Goal: Task Accomplishment & Management: Use online tool/utility

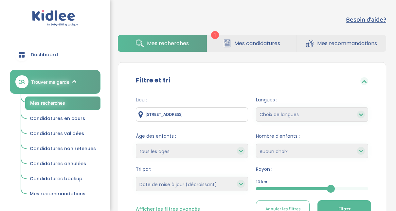
select select "updated_at_desc"
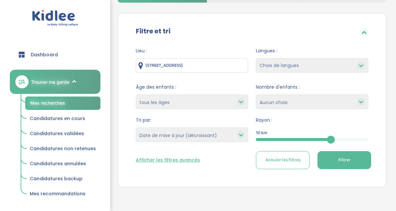
scroll to position [92, 0]
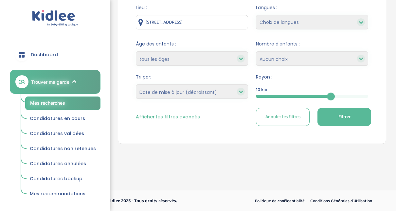
click at [283, 95] on div at bounding box center [293, 96] width 75 height 3
click at [342, 116] on span "Filtrer" at bounding box center [345, 117] width 12 height 7
click at [344, 116] on span "Filtrer" at bounding box center [345, 117] width 12 height 7
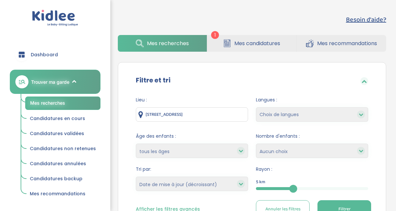
click at [60, 103] on span "Mes recherches" at bounding box center [47, 103] width 35 height 6
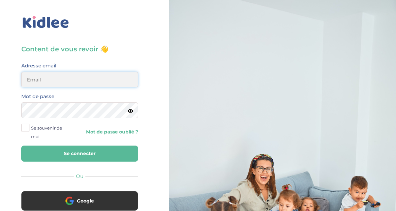
type input "adjoba.hoimian@gmail.com"
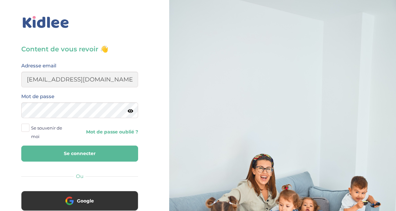
click at [84, 153] on button "Se connecter" at bounding box center [79, 154] width 117 height 16
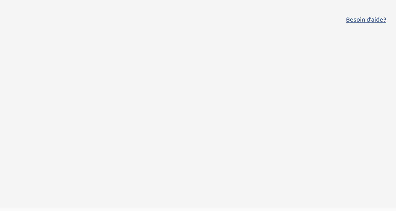
select select "updated_at_desc"
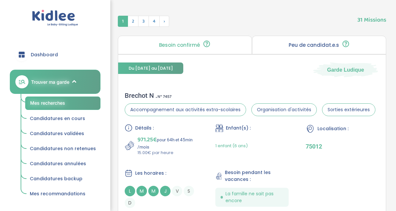
scroll to position [250, 0]
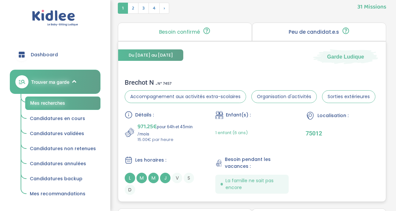
click at [145, 82] on div "Brechot N . N° 7457" at bounding box center [250, 83] width 251 height 8
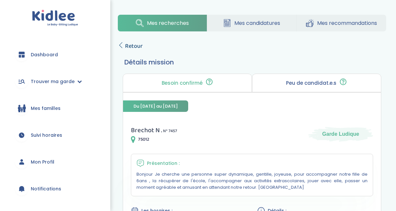
click at [124, 44] on link "Retour" at bounding box center [130, 46] width 25 height 9
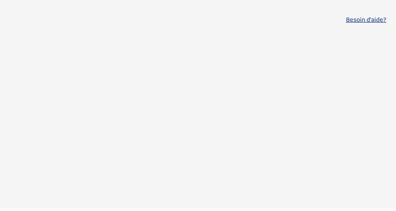
select select "updated_at_desc"
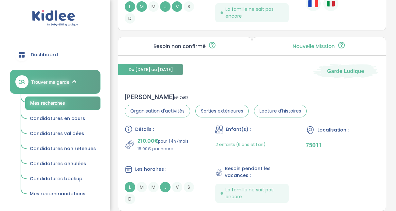
scroll to position [780, 0]
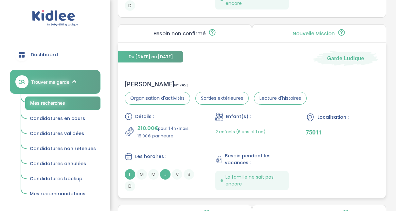
click at [139, 82] on div "Céline A . N° 7453" at bounding box center [216, 84] width 182 height 8
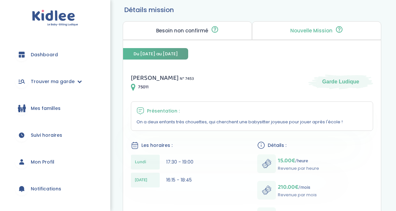
scroll to position [79, 0]
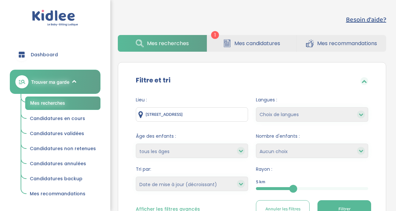
select select "updated_at_desc"
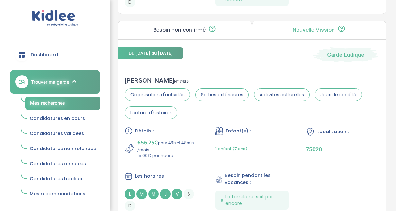
scroll to position [1518, 0]
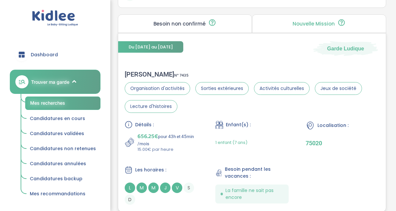
click at [135, 73] on div "Laurent H . N° 7435" at bounding box center [252, 74] width 255 height 8
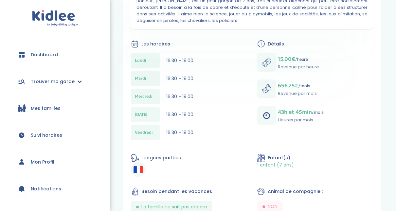
scroll to position [185, 0]
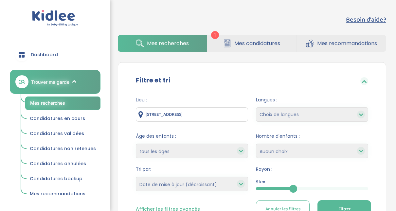
select select "updated_at_desc"
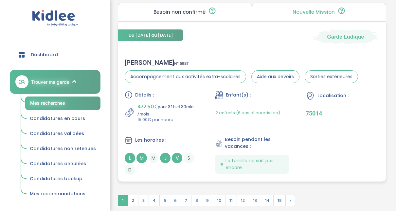
click at [139, 59] on div "Alexandra M . N° 6987" at bounding box center [242, 63] width 234 height 8
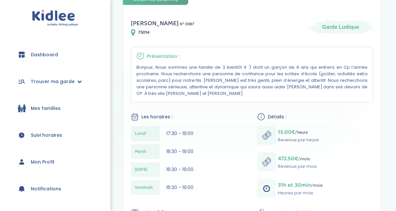
scroll to position [106, 0]
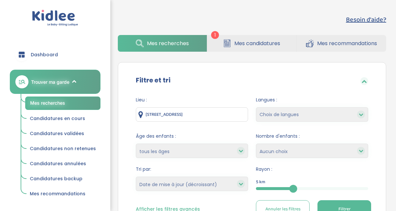
select select "updated_at_desc"
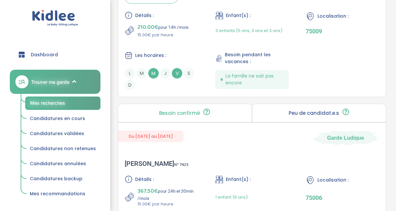
scroll to position [1940, 0]
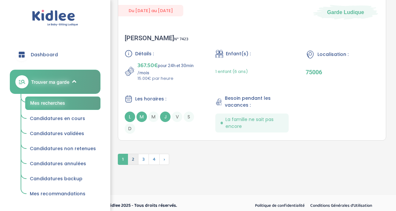
click at [131, 154] on span "2" at bounding box center [133, 159] width 11 height 11
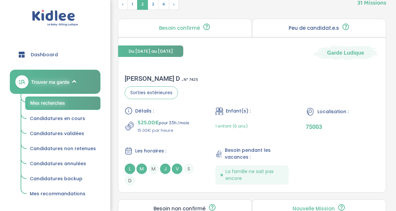
scroll to position [243, 0]
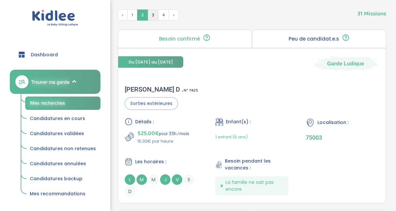
click at [154, 12] on span "3" at bounding box center [153, 15] width 11 height 11
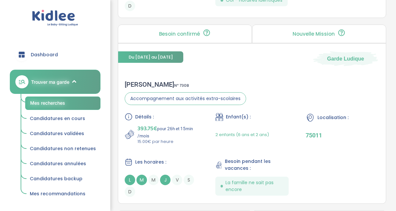
scroll to position [1000, 0]
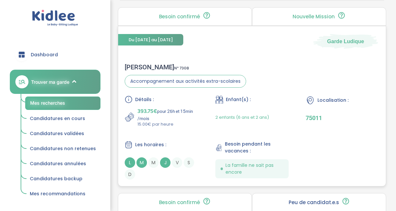
click at [142, 66] on div "Lucille G . N° 7308" at bounding box center [186, 67] width 122 height 8
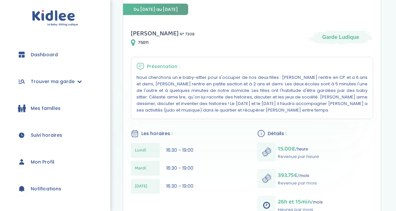
scroll to position [96, 0]
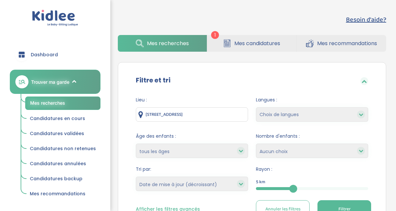
select select "updated_at_desc"
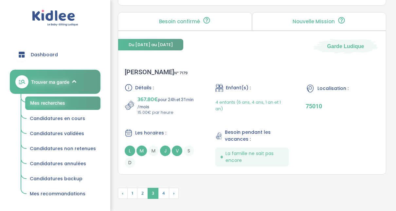
scroll to position [1899, 0]
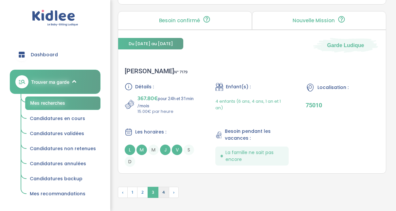
click at [162, 188] on span "4" at bounding box center [163, 192] width 11 height 11
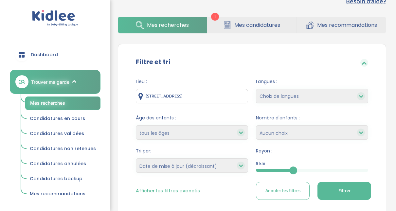
scroll to position [0, 0]
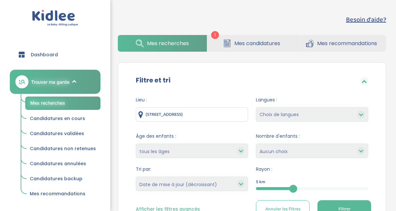
click at [249, 47] on span "Mes candidatures" at bounding box center [258, 43] width 46 height 8
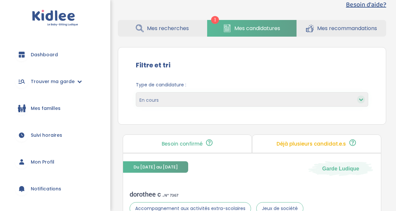
scroll to position [10, 0]
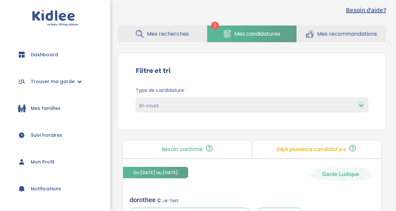
click at [362, 105] on icon at bounding box center [361, 105] width 5 height 5
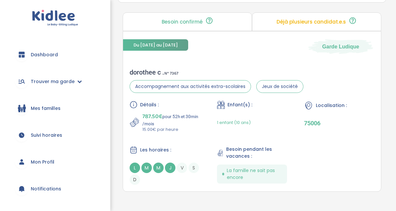
scroll to position [139, 0]
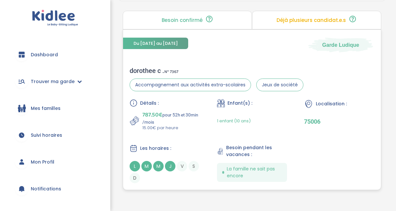
click at [153, 116] on span "787.50€" at bounding box center [153, 114] width 20 height 9
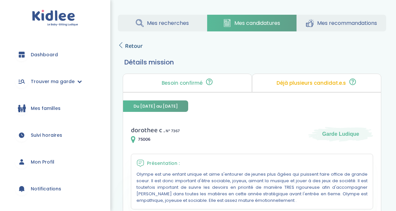
click at [126, 45] on span "Retour" at bounding box center [134, 46] width 18 height 9
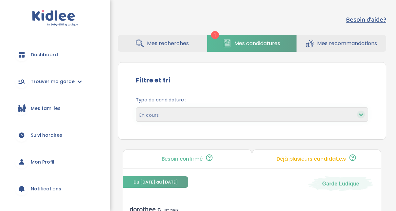
click at [175, 38] on link "Mes recherches" at bounding box center [162, 43] width 89 height 17
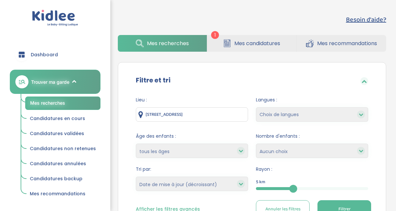
select select "updated_at_desc"
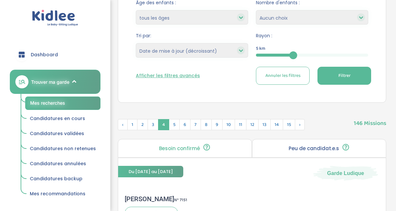
scroll to position [126, 0]
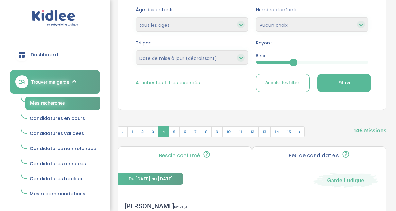
click at [316, 62] on div "5" at bounding box center [312, 62] width 112 height 3
click at [340, 80] on span "Filtrer" at bounding box center [345, 83] width 12 height 7
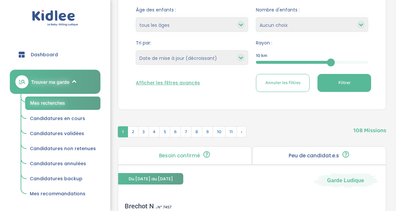
scroll to position [0, 0]
click at [232, 56] on select "Heures par semaine (croissant) Heures par semaine (décroissant) Date de démarra…" at bounding box center [192, 57] width 112 height 14
click at [337, 90] on button "Filtrer" at bounding box center [345, 83] width 54 height 18
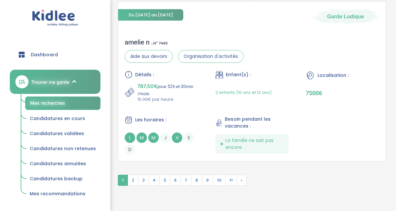
scroll to position [1861, 0]
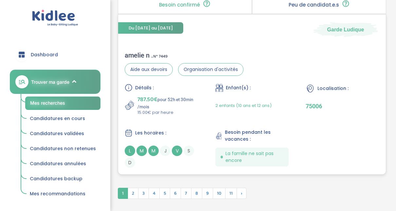
click at [152, 95] on span "787.50€" at bounding box center [148, 99] width 20 height 9
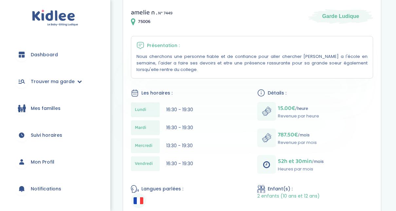
scroll to position [131, 0]
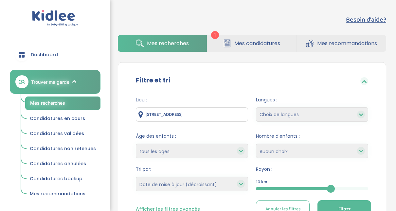
select select "updated_at_desc"
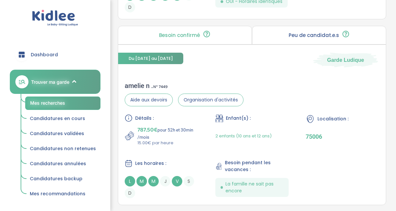
scroll to position [1896, 0]
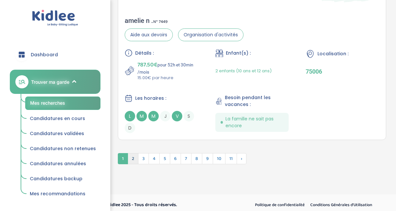
click at [135, 154] on span "2" at bounding box center [133, 158] width 11 height 11
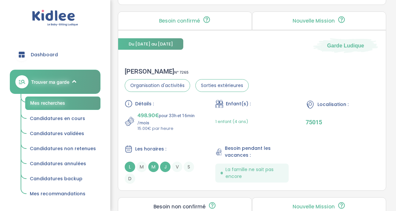
scroll to position [1716, 0]
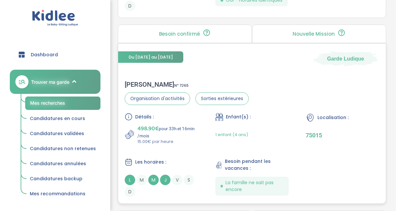
click at [137, 81] on div "Clémence L . N° 7265" at bounding box center [187, 85] width 124 height 8
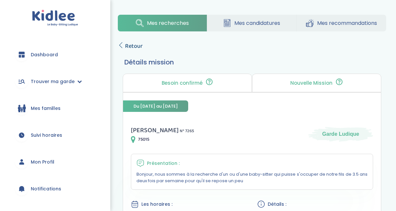
click at [122, 43] on icon at bounding box center [121, 45] width 6 height 6
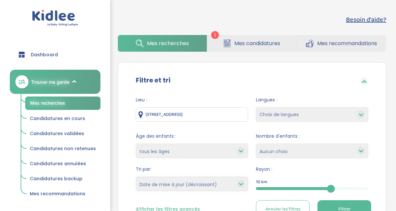
select select "updated_at_desc"
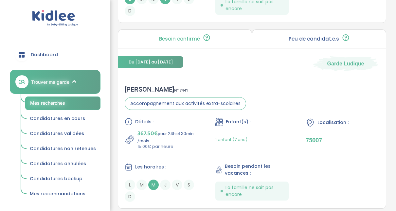
scroll to position [1160, 0]
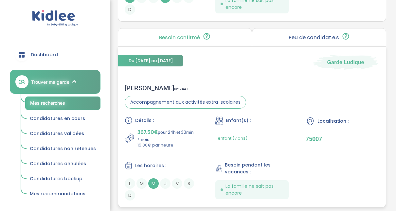
click at [144, 86] on div "Noémie C . N° 7441" at bounding box center [186, 88] width 122 height 8
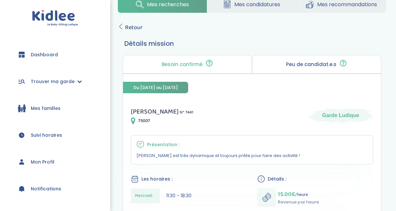
scroll to position [6, 0]
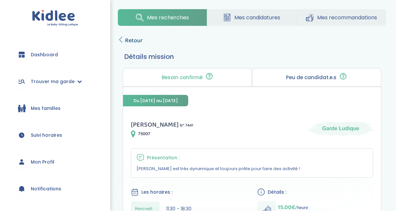
click at [122, 37] on icon at bounding box center [121, 40] width 6 height 6
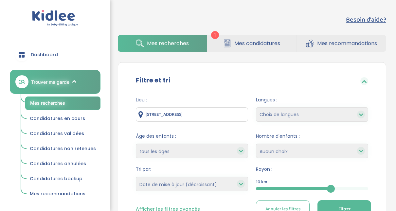
select select "updated_at_desc"
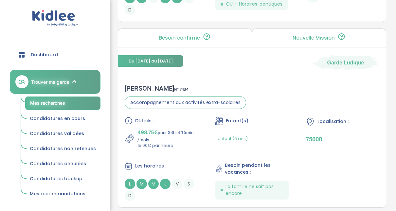
scroll to position [793, 0]
click at [152, 87] on div "Amandine L . N° 7434" at bounding box center [186, 88] width 122 height 8
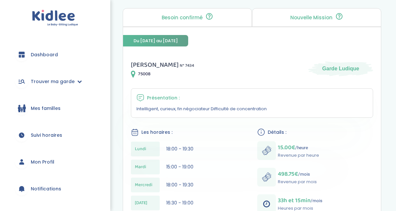
scroll to position [79, 0]
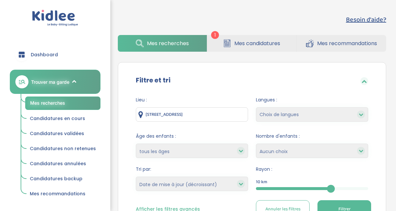
select select "updated_at_desc"
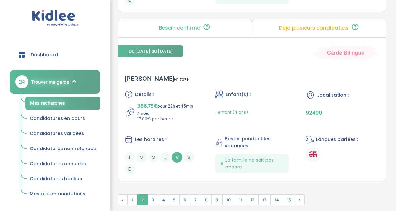
scroll to position [1911, 0]
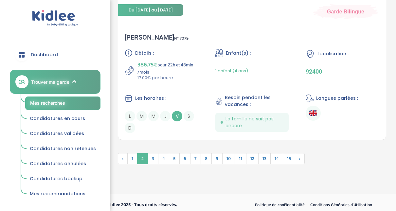
click at [145, 156] on span "2" at bounding box center [142, 158] width 11 height 11
click at [131, 155] on span "1" at bounding box center [132, 158] width 10 height 11
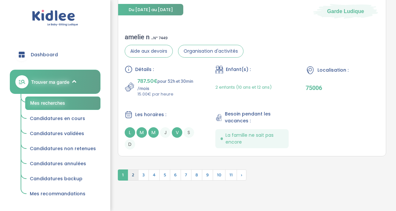
click at [132, 170] on span "2" at bounding box center [133, 175] width 11 height 11
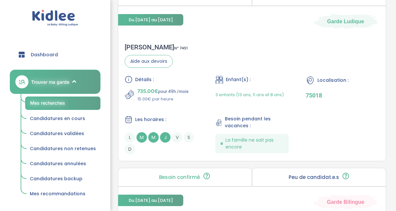
scroll to position [468, 0]
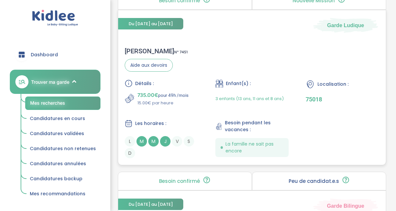
click at [149, 94] on span "735.00€" at bounding box center [148, 95] width 21 height 9
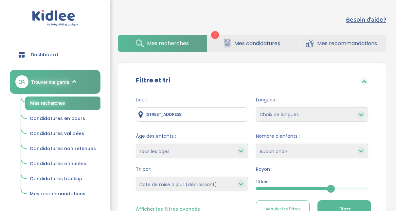
select select "updated_at_desc"
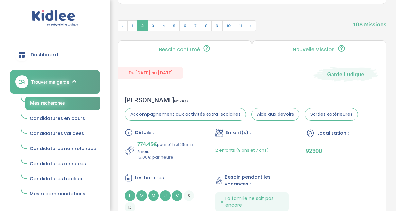
scroll to position [232, 0]
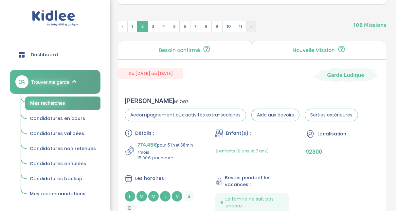
click at [249, 27] on span "›" at bounding box center [251, 26] width 10 height 11
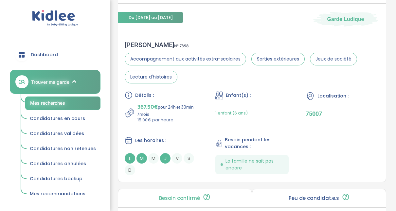
scroll to position [651, 0]
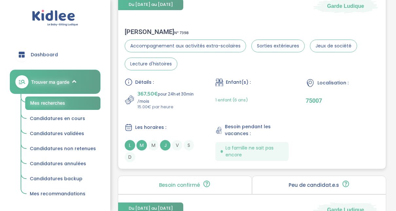
click at [137, 30] on div "Ghita C . N° 7398" at bounding box center [252, 32] width 255 height 8
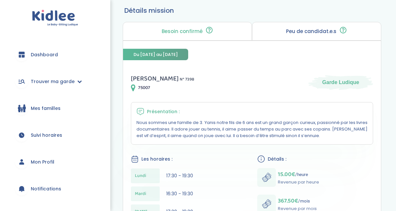
scroll to position [52, 0]
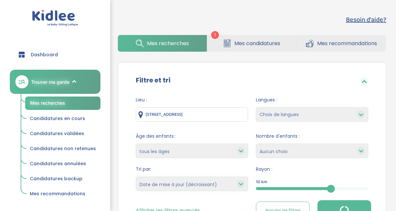
select select "updated_at_desc"
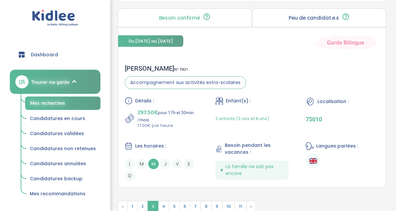
scroll to position [1893, 0]
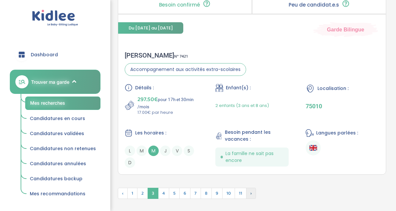
click at [248, 188] on span "›" at bounding box center [251, 193] width 10 height 11
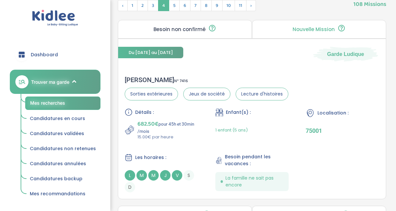
scroll to position [252, 0]
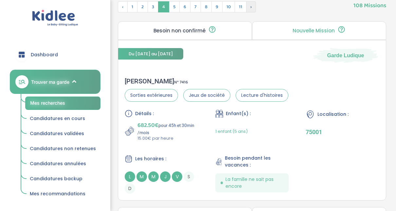
click at [249, 5] on span "›" at bounding box center [251, 6] width 10 height 11
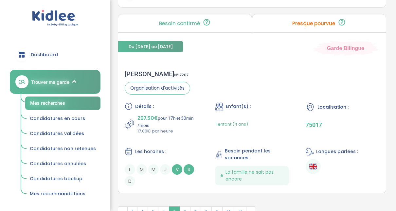
scroll to position [1903, 0]
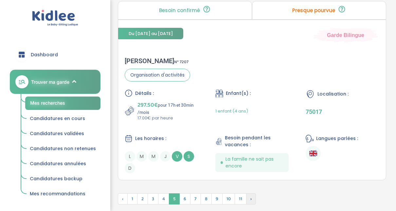
click at [252, 194] on span "›" at bounding box center [251, 199] width 10 height 11
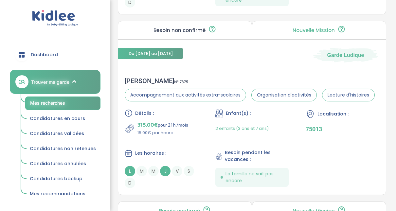
scroll to position [787, 0]
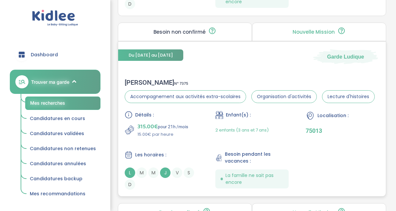
click at [140, 80] on div "louise f . N° 7375" at bounding box center [250, 83] width 250 height 8
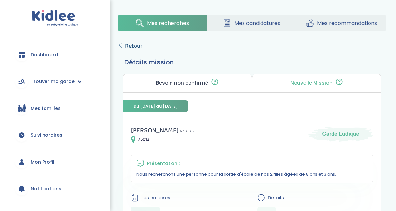
click at [124, 44] on icon at bounding box center [121, 45] width 6 height 6
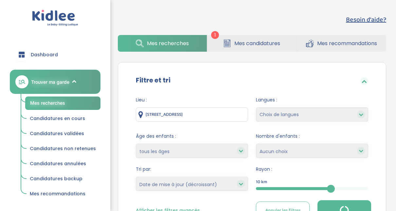
select select "updated_at_desc"
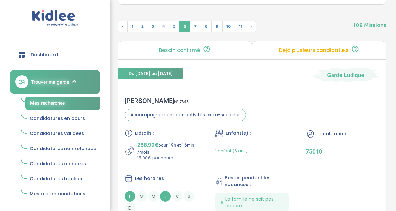
scroll to position [231, 0]
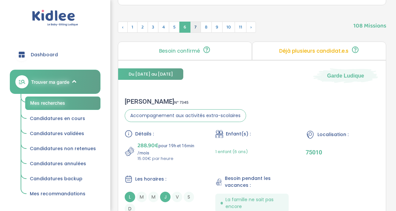
click at [194, 30] on span "7" at bounding box center [195, 27] width 11 height 11
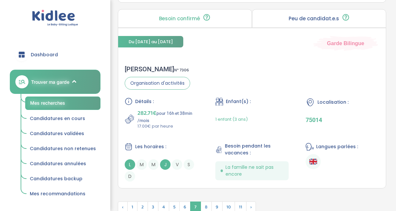
scroll to position [1944, 0]
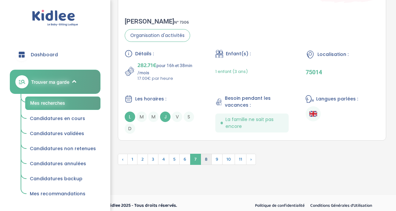
click at [204, 156] on span "8" at bounding box center [206, 159] width 11 height 11
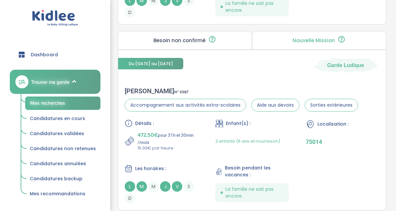
scroll to position [955, 0]
click at [154, 90] on div "Alexandra M . N° 6987" at bounding box center [242, 91] width 234 height 8
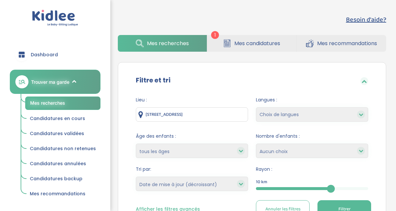
select select "updated_at_desc"
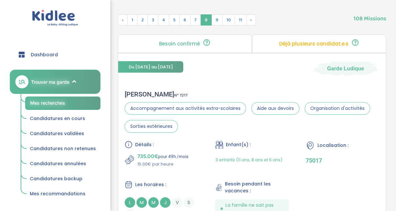
scroll to position [237, 0]
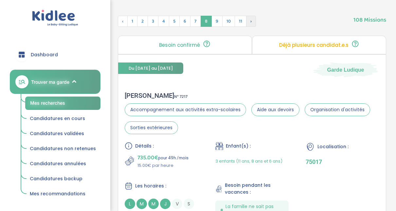
click at [246, 23] on span "›" at bounding box center [251, 21] width 10 height 11
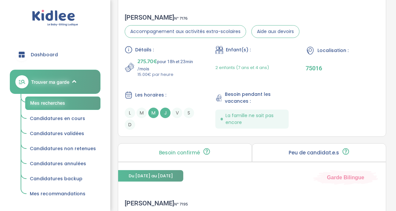
scroll to position [853, 0]
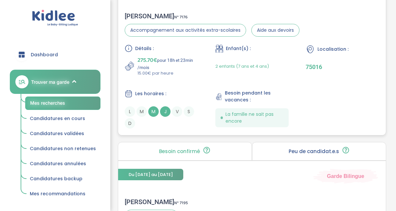
click at [137, 13] on div "Liza A . N° 7176" at bounding box center [212, 16] width 175 height 8
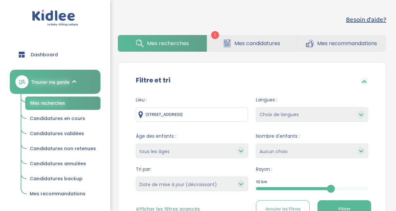
select select "updated_at_desc"
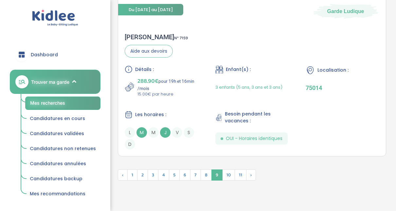
scroll to position [1954, 0]
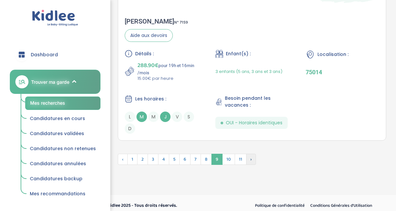
click at [248, 154] on span "›" at bounding box center [251, 159] width 10 height 11
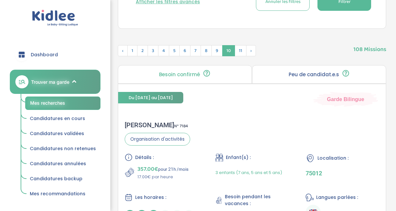
scroll to position [206, 0]
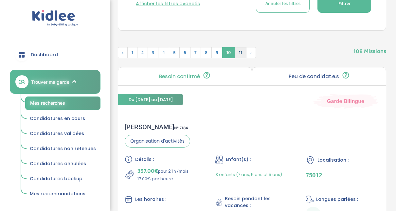
click at [236, 47] on span "11" at bounding box center [241, 52] width 12 height 11
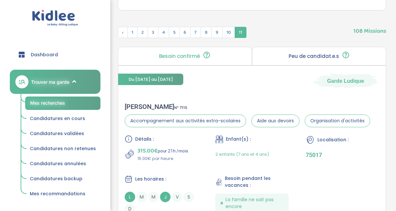
scroll to position [42, 0]
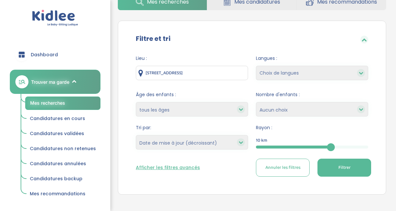
click at [365, 146] on div "10" at bounding box center [312, 147] width 112 height 3
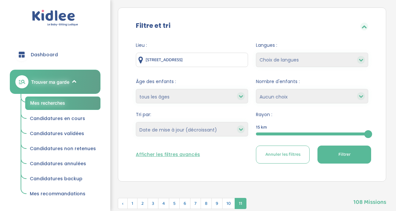
click at [365, 146] on button "Filtrer" at bounding box center [345, 155] width 54 height 18
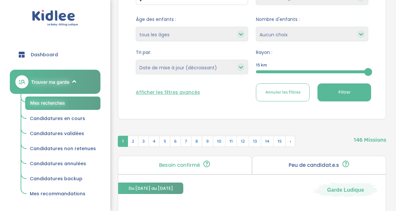
scroll to position [42, 0]
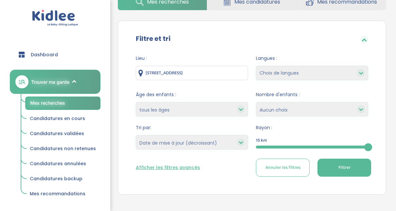
click at [169, 166] on button "Afficher les filtres avancés" at bounding box center [168, 167] width 64 height 7
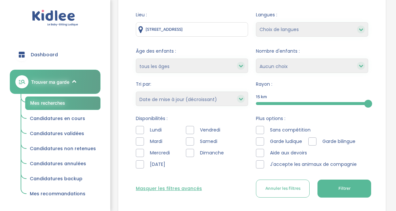
scroll to position [95, 0]
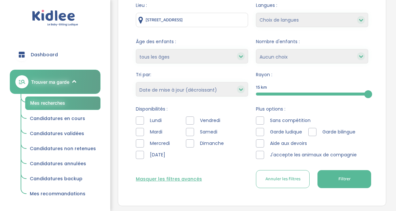
click at [143, 144] on div at bounding box center [140, 144] width 8 height 8
click at [339, 173] on button "Filtrer" at bounding box center [345, 179] width 54 height 18
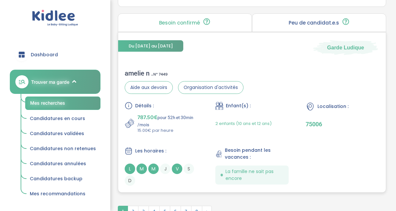
scroll to position [1966, 0]
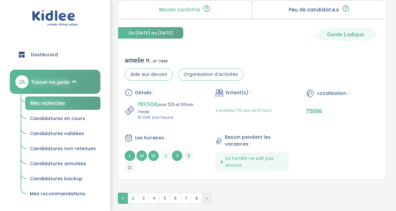
click at [204, 194] on span "›" at bounding box center [207, 198] width 10 height 11
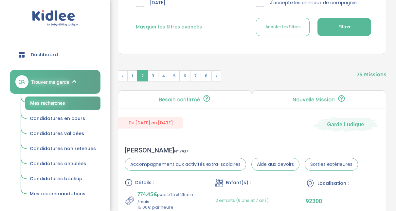
scroll to position [249, 0]
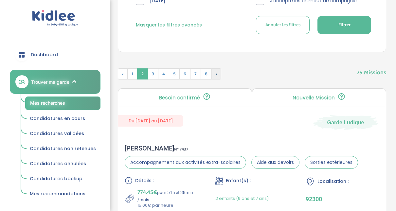
click at [218, 71] on span "›" at bounding box center [217, 73] width 10 height 11
